Goal: Information Seeking & Learning: Learn about a topic

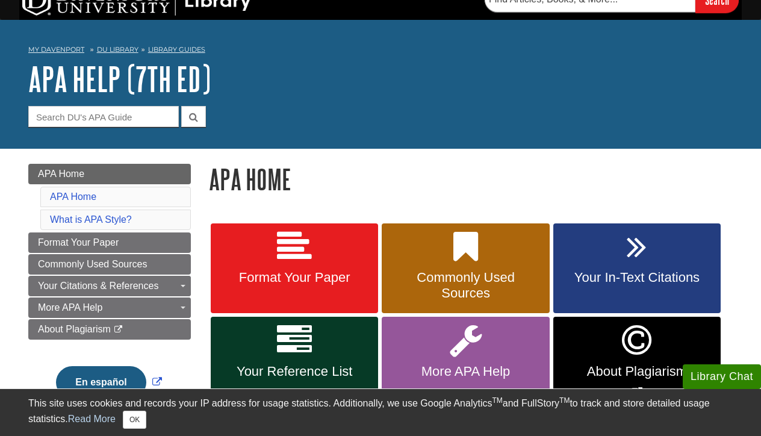
scroll to position [5, 0]
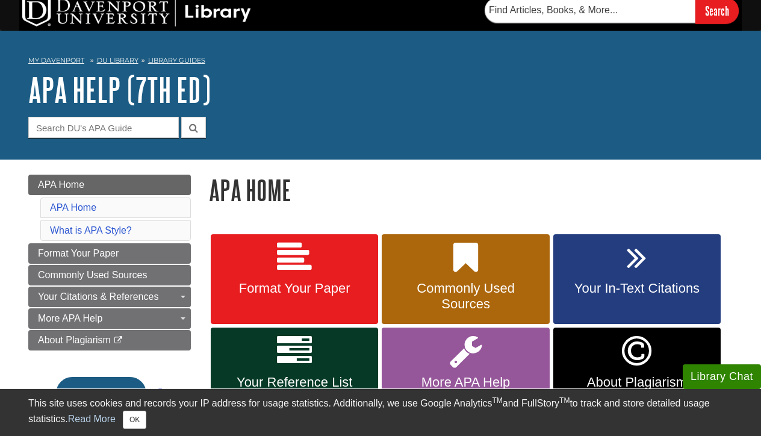
click at [168, 61] on link "Library Guides" at bounding box center [176, 60] width 57 height 8
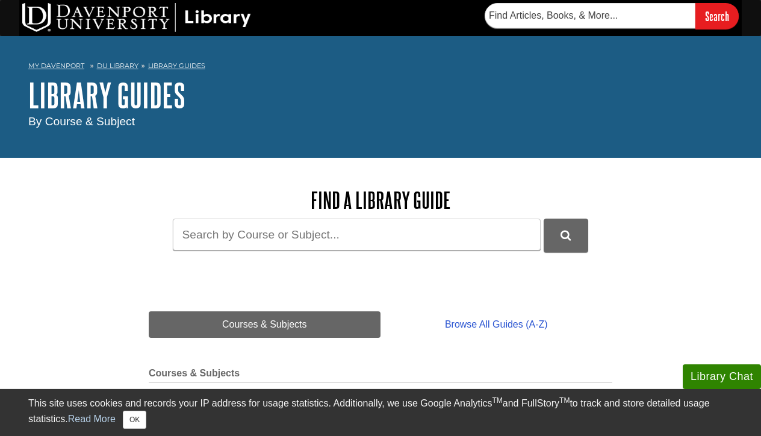
click at [121, 65] on link "DU Library" at bounding box center [118, 65] width 42 height 8
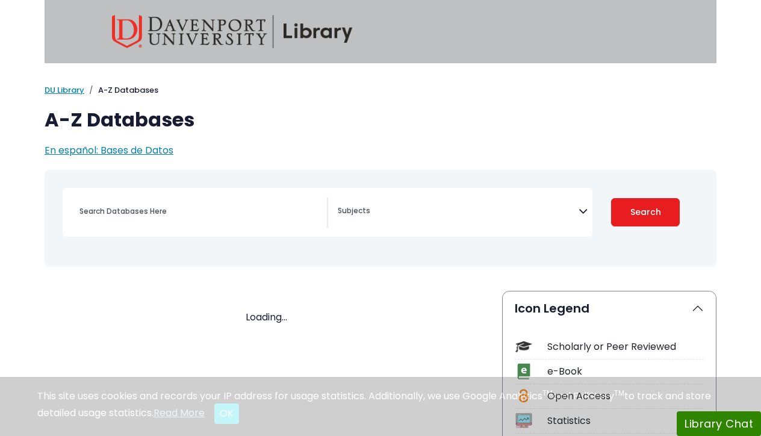
select select "Database Subject Filter"
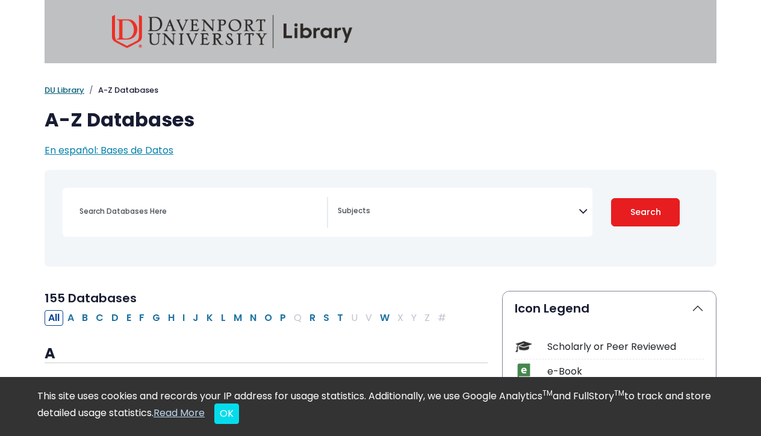
click at [65, 89] on link "DU Library" at bounding box center [65, 89] width 40 height 11
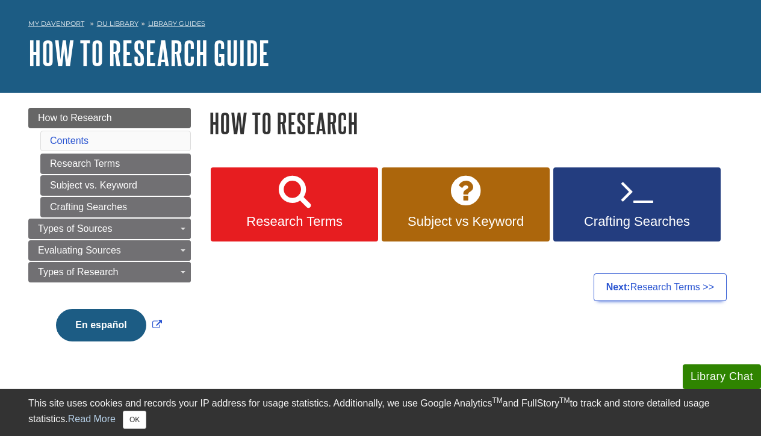
scroll to position [35, 0]
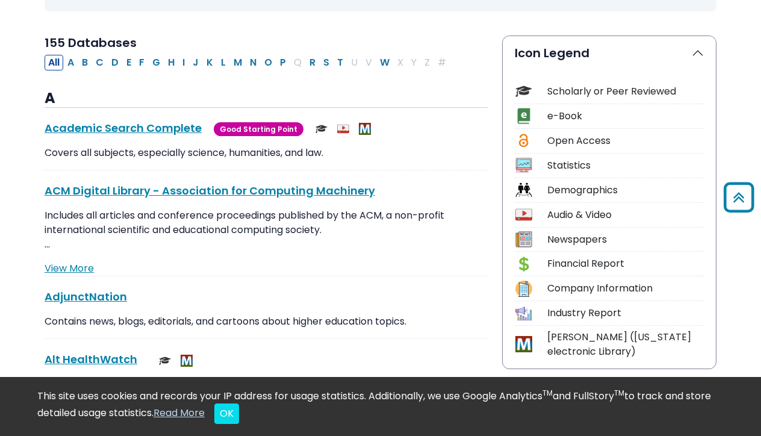
scroll to position [220, 0]
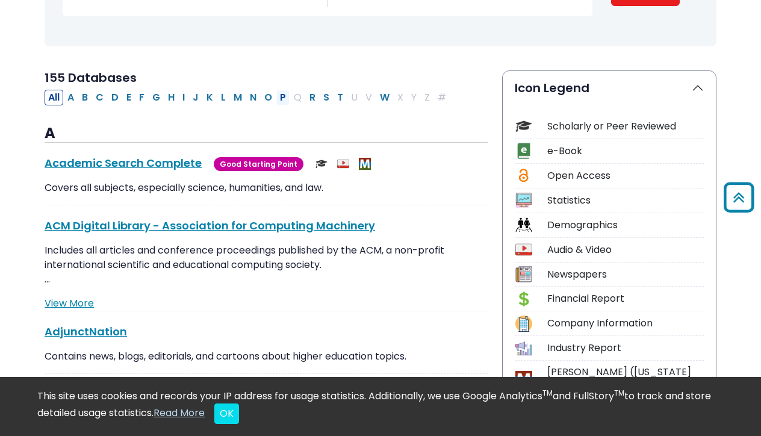
click at [283, 94] on button "P" at bounding box center [282, 98] width 13 height 16
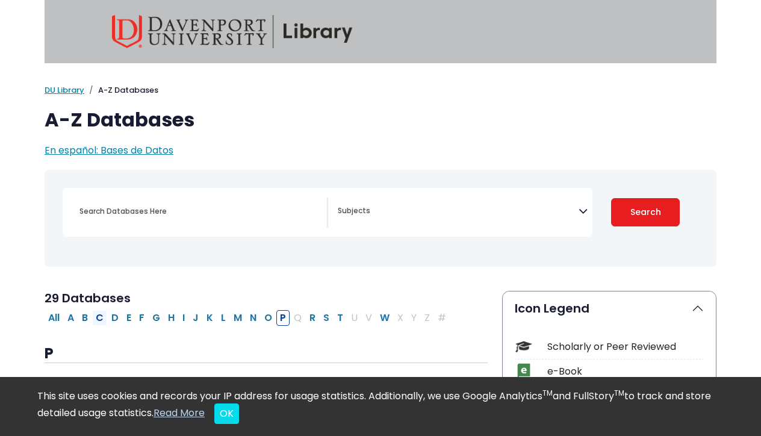
click at [101, 317] on button "C" at bounding box center [99, 318] width 15 height 16
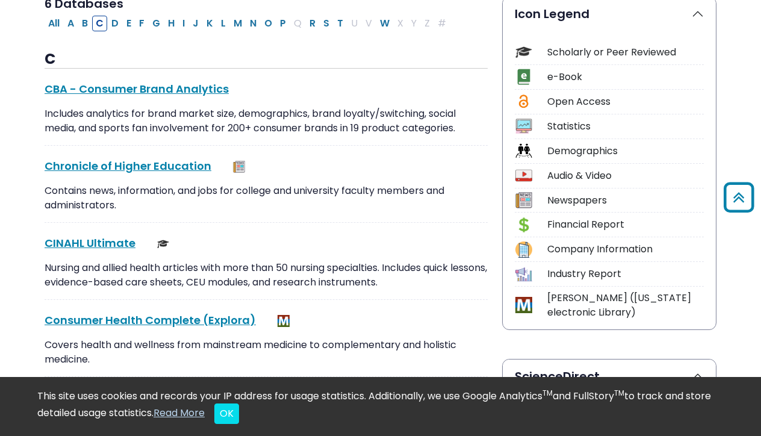
scroll to position [320, 0]
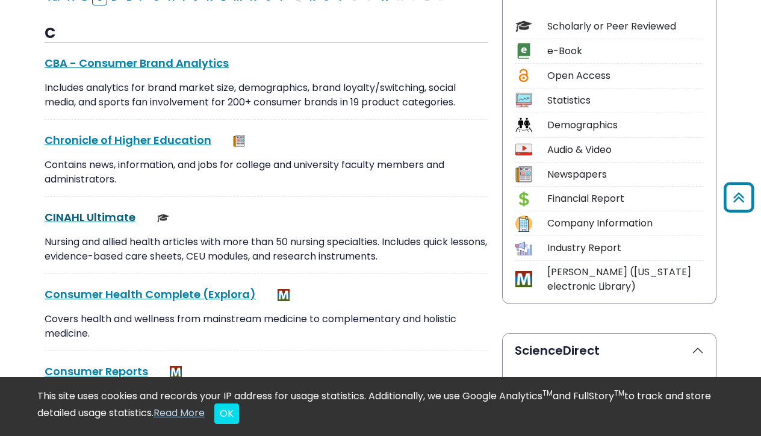
click at [94, 217] on link "CINAHL Ultimate This link opens in a new window" at bounding box center [90, 216] width 91 height 15
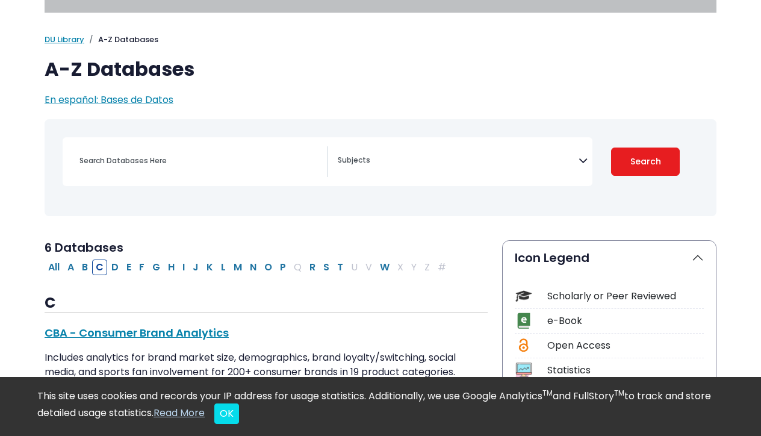
scroll to position [54, 0]
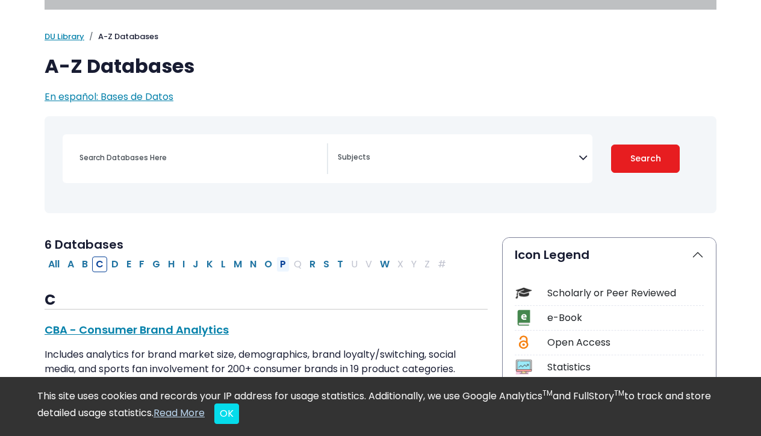
click at [283, 264] on button "P" at bounding box center [282, 264] width 13 height 16
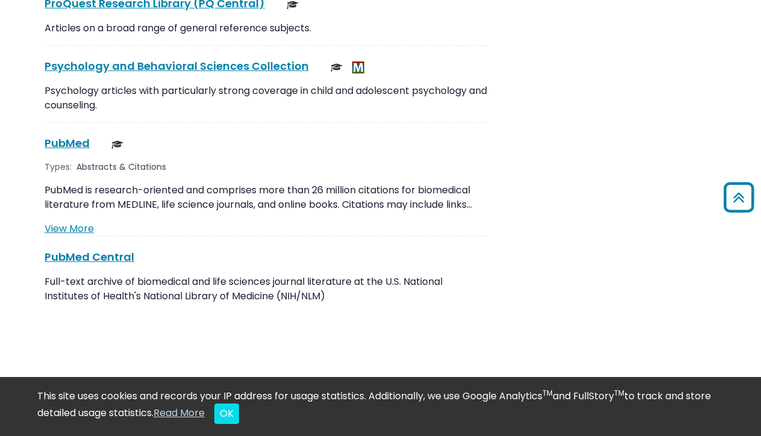
scroll to position [2265, 0]
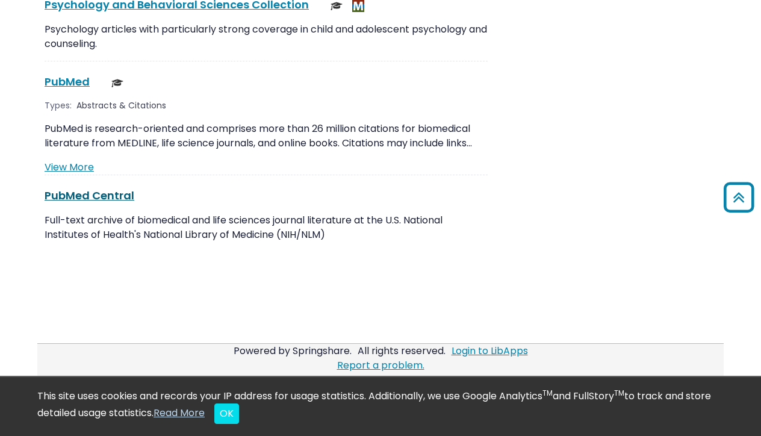
click at [83, 188] on link "PubMed Central This link opens in a new window" at bounding box center [90, 195] width 90 height 15
click at [71, 74] on link "PubMed This link opens in a new window" at bounding box center [67, 81] width 45 height 15
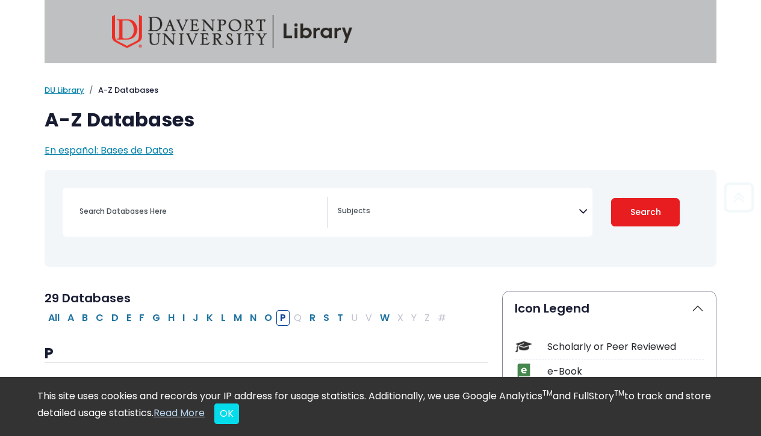
scroll to position [0, 0]
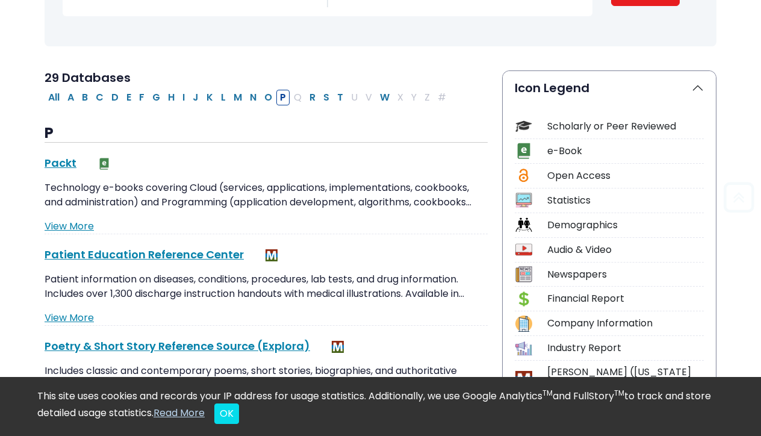
select select "Database Subject Filter"
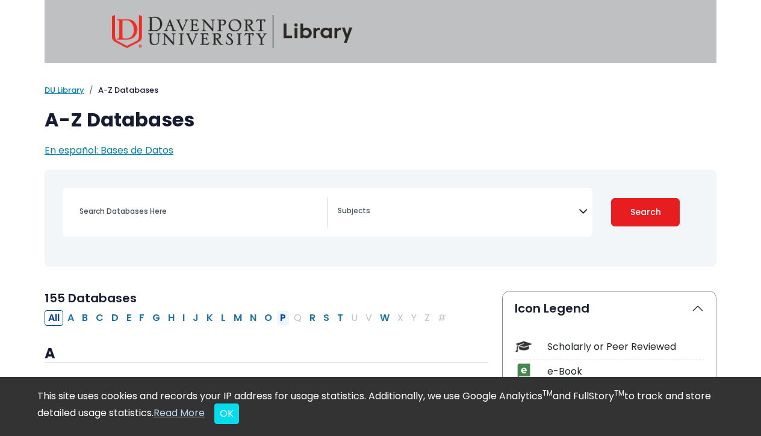
click at [283, 316] on button "P" at bounding box center [282, 318] width 13 height 16
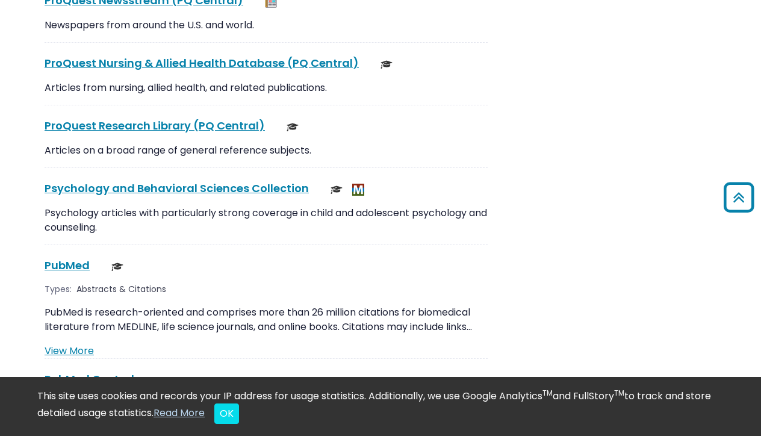
scroll to position [2152, 0]
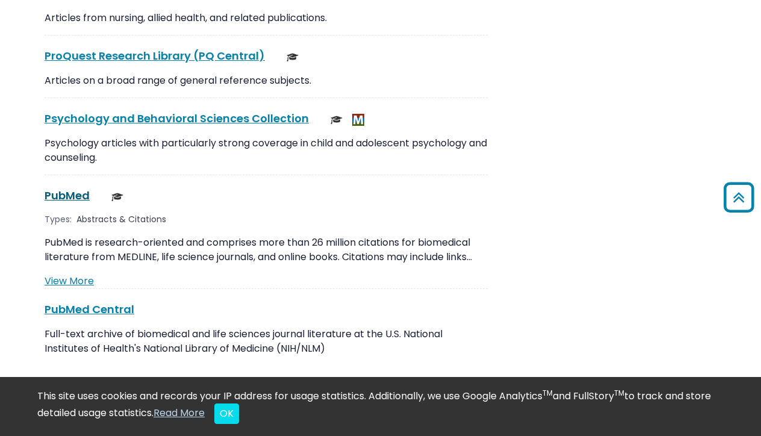
click at [66, 188] on link "PubMed This link opens in a new window" at bounding box center [67, 195] width 45 height 15
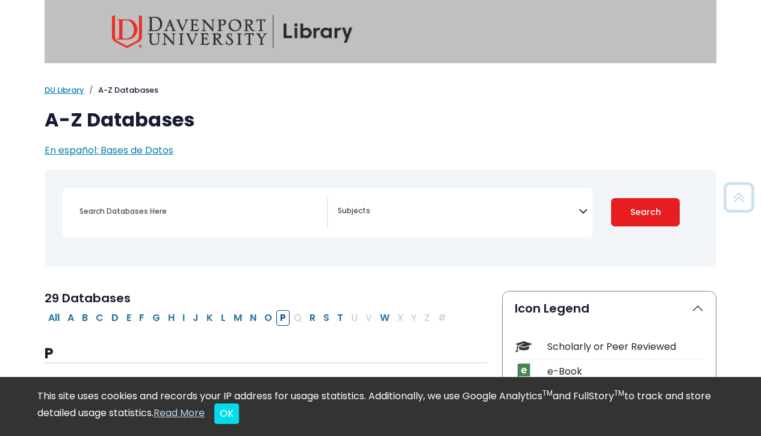
scroll to position [0, 0]
click at [101, 316] on button "C" at bounding box center [99, 318] width 15 height 16
click at [100, 316] on button "C" at bounding box center [99, 318] width 15 height 16
select select "Database Subject Filter"
click at [70, 91] on link "DU Library" at bounding box center [65, 89] width 40 height 11
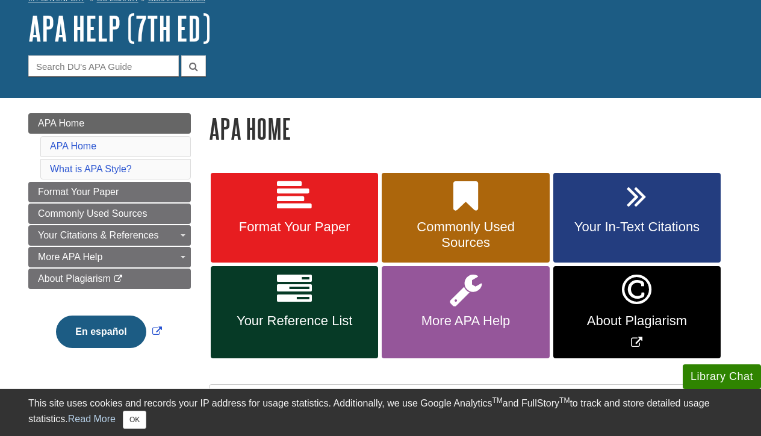
scroll to position [84, 0]
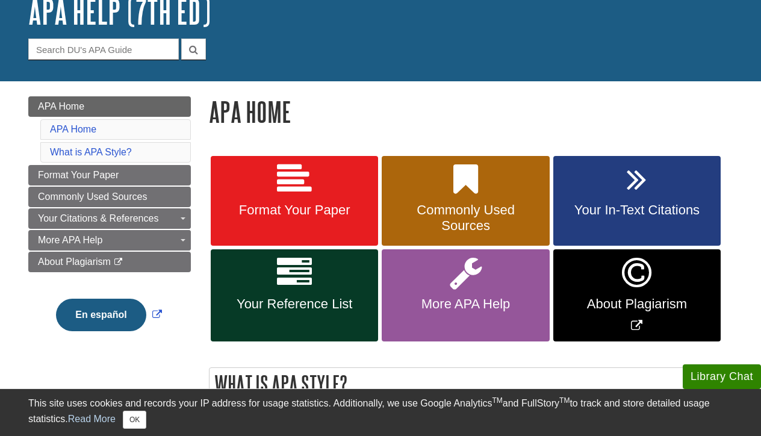
click at [606, 208] on span "Your In-Text Citations" at bounding box center [636, 210] width 149 height 16
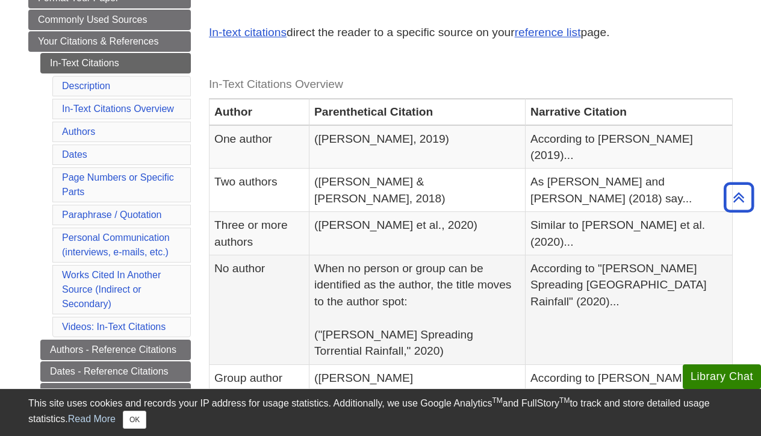
scroll to position [216, 0]
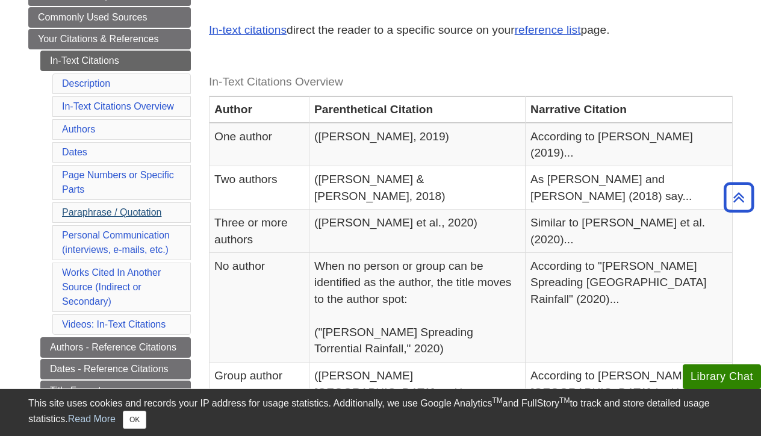
click at [103, 211] on link "Paraphrase / Quotation" at bounding box center [111, 212] width 99 height 10
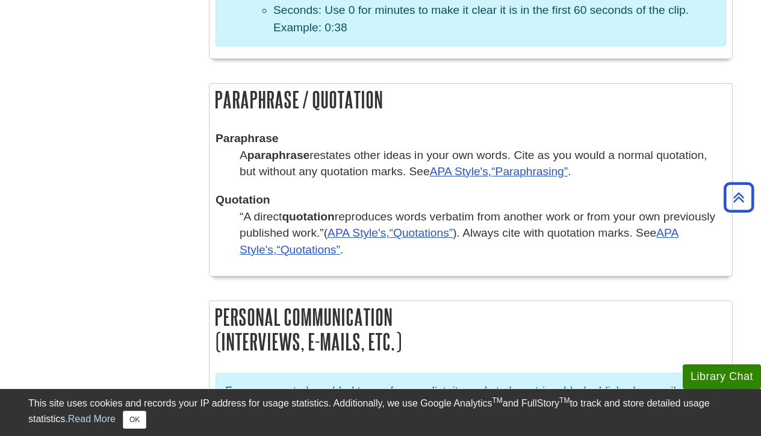
scroll to position [2192, 0]
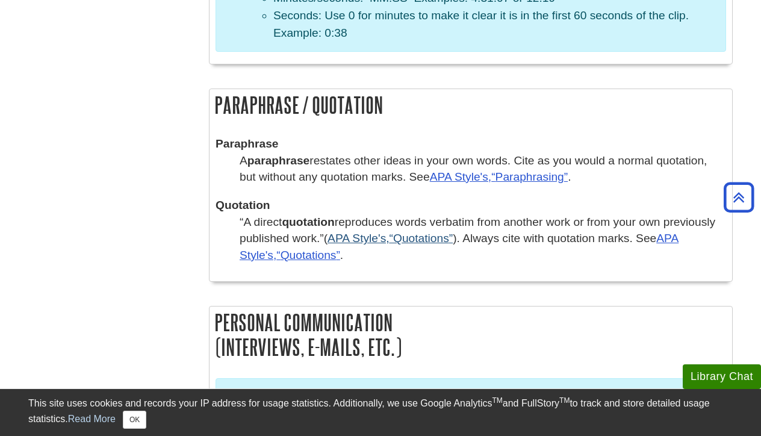
click at [389, 232] on link "APA Style's, Quotations" at bounding box center [389, 238] width 125 height 13
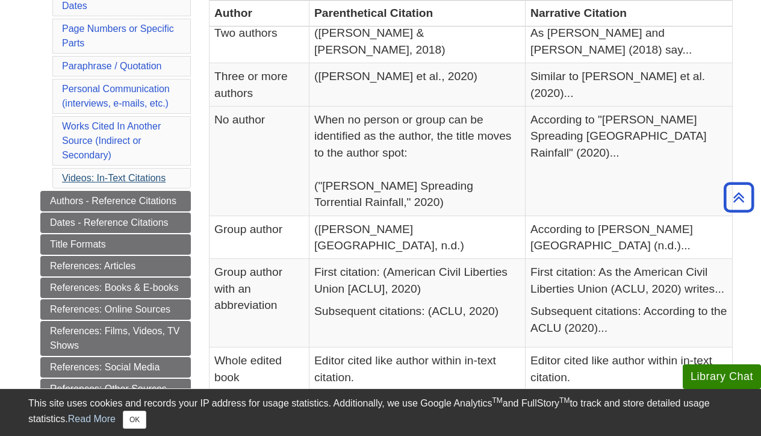
scroll to position [366, 0]
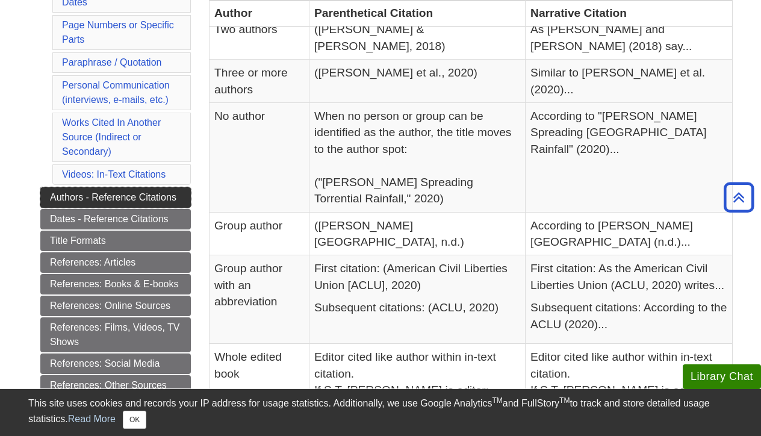
click at [100, 196] on link "Authors - Reference Citations" at bounding box center [115, 197] width 150 height 20
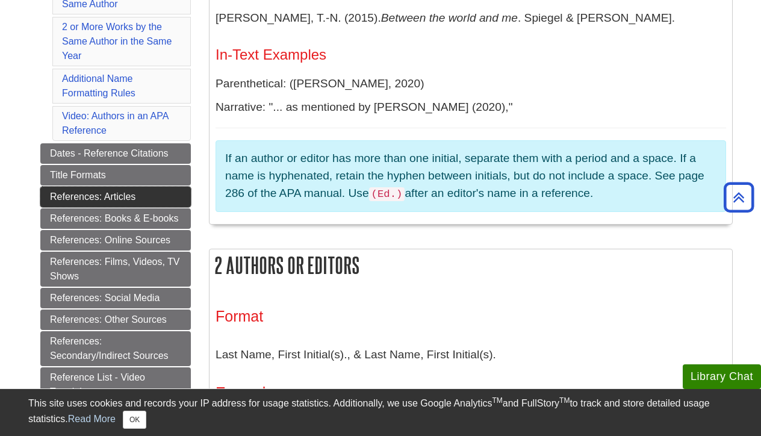
scroll to position [486, 0]
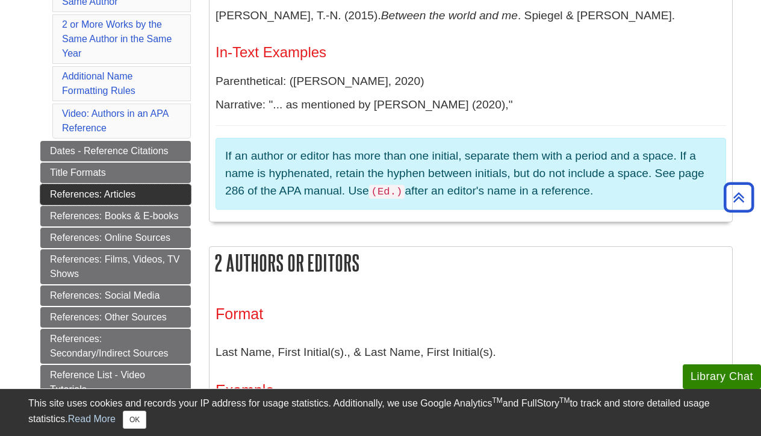
click at [111, 194] on link "References: Articles" at bounding box center [115, 194] width 150 height 20
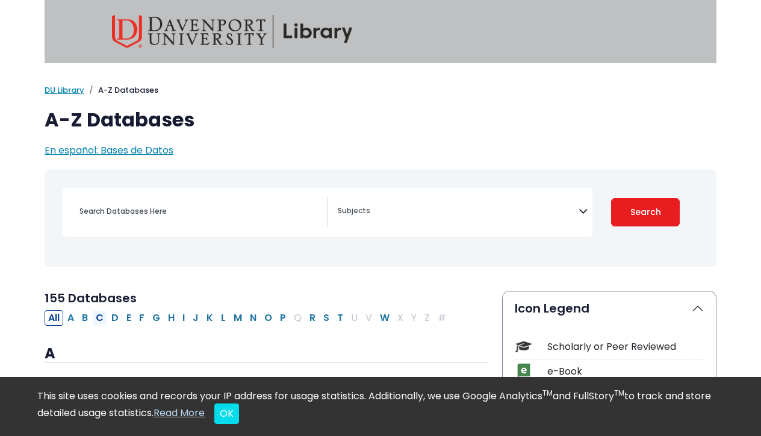
click at [99, 315] on button "C" at bounding box center [99, 318] width 15 height 16
select select "Database Subject Filter"
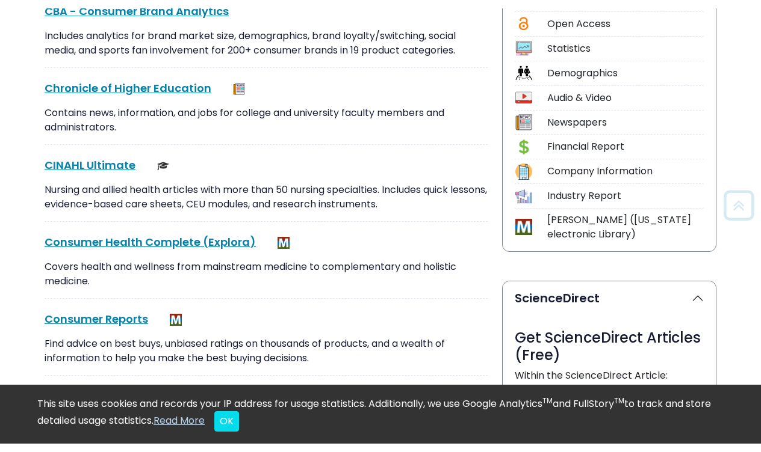
scroll to position [387, 0]
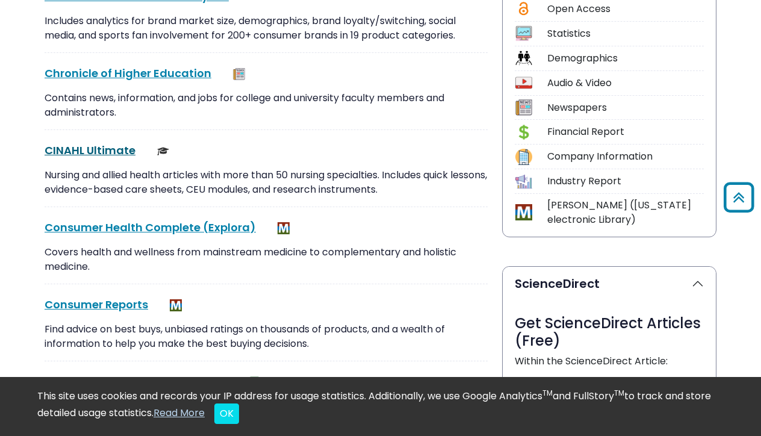
click at [91, 152] on link "CINAHL Ultimate This link opens in a new window" at bounding box center [90, 150] width 91 height 15
